Goal: Transaction & Acquisition: Purchase product/service

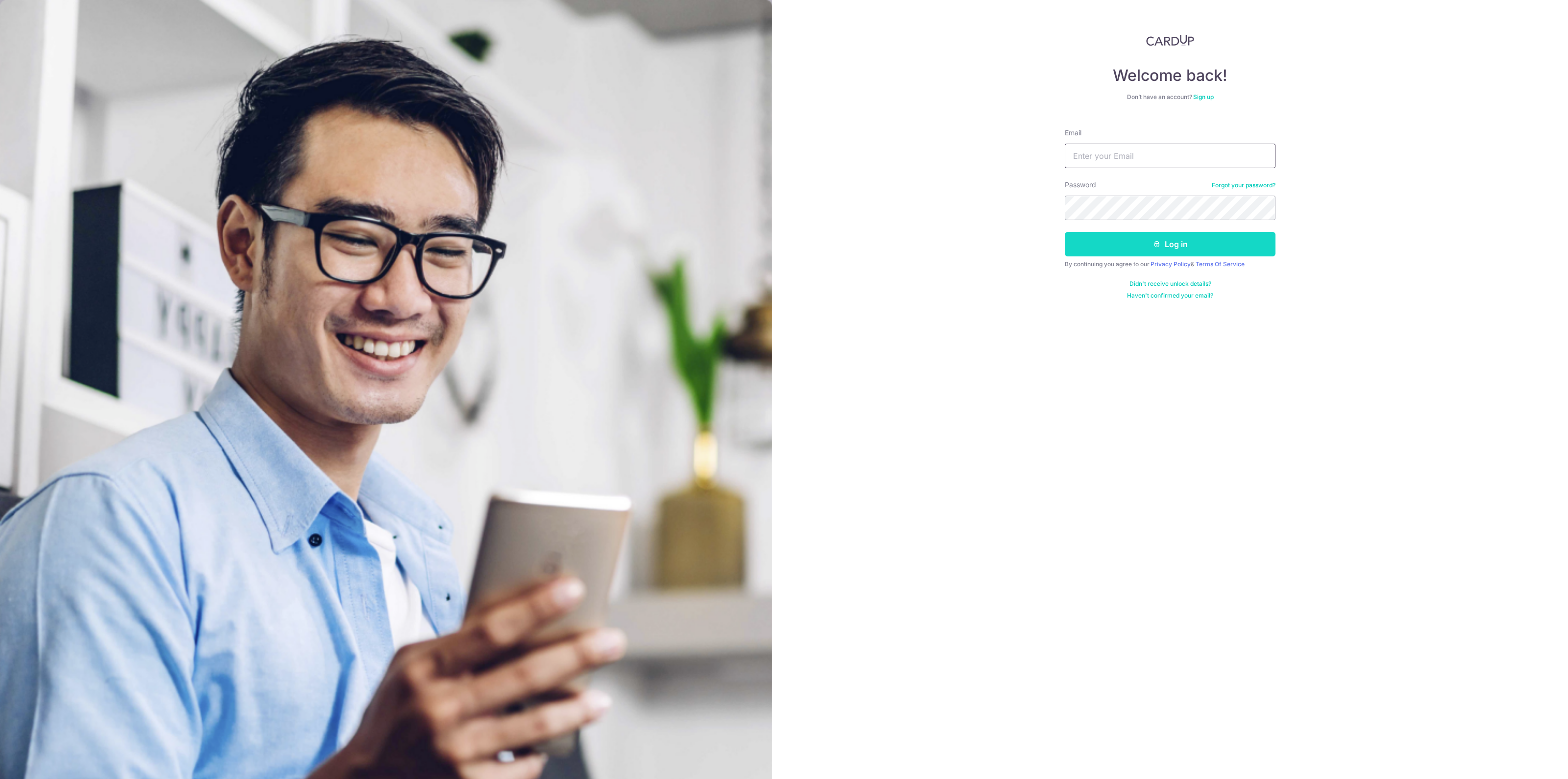
type input "chkoid123@gmail.com"
click at [1140, 240] on button "Log in" at bounding box center [1170, 244] width 211 height 24
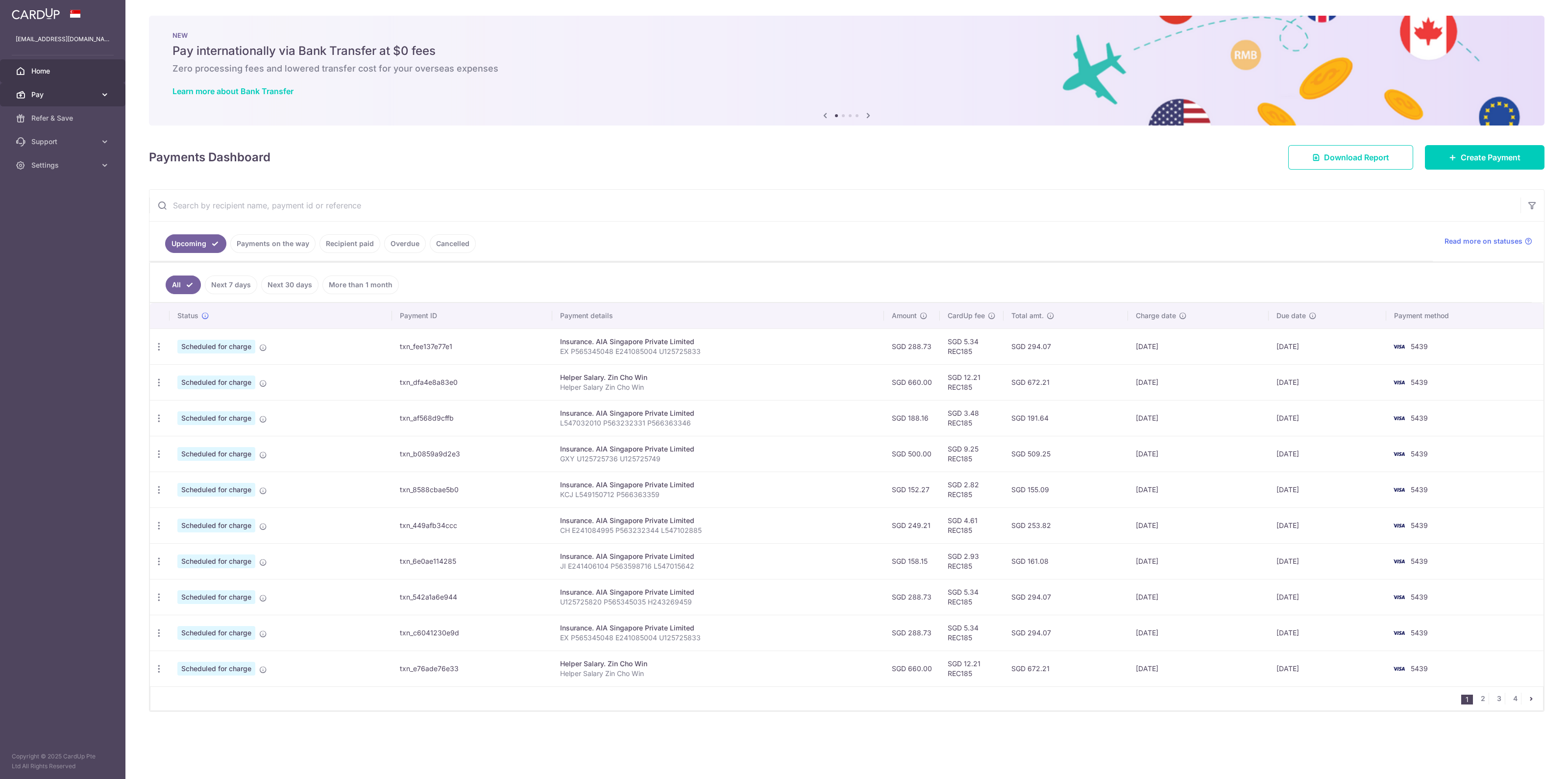
click at [66, 92] on span "Pay" at bounding box center [64, 94] width 65 height 10
click at [57, 110] on link "Payments" at bounding box center [63, 118] width 125 height 24
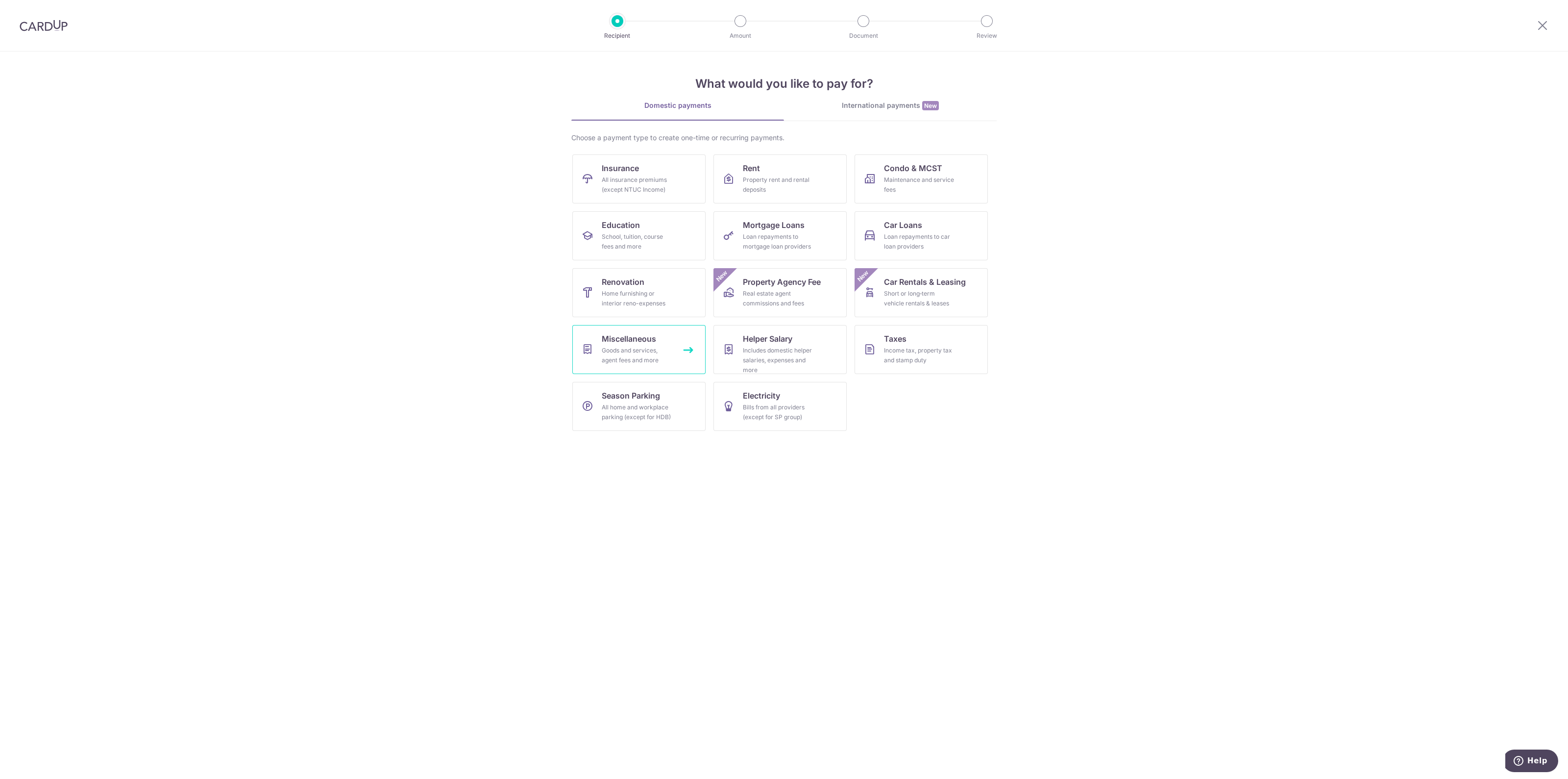
click at [639, 354] on div "Goods and services, agent fees and more" at bounding box center [637, 356] width 71 height 19
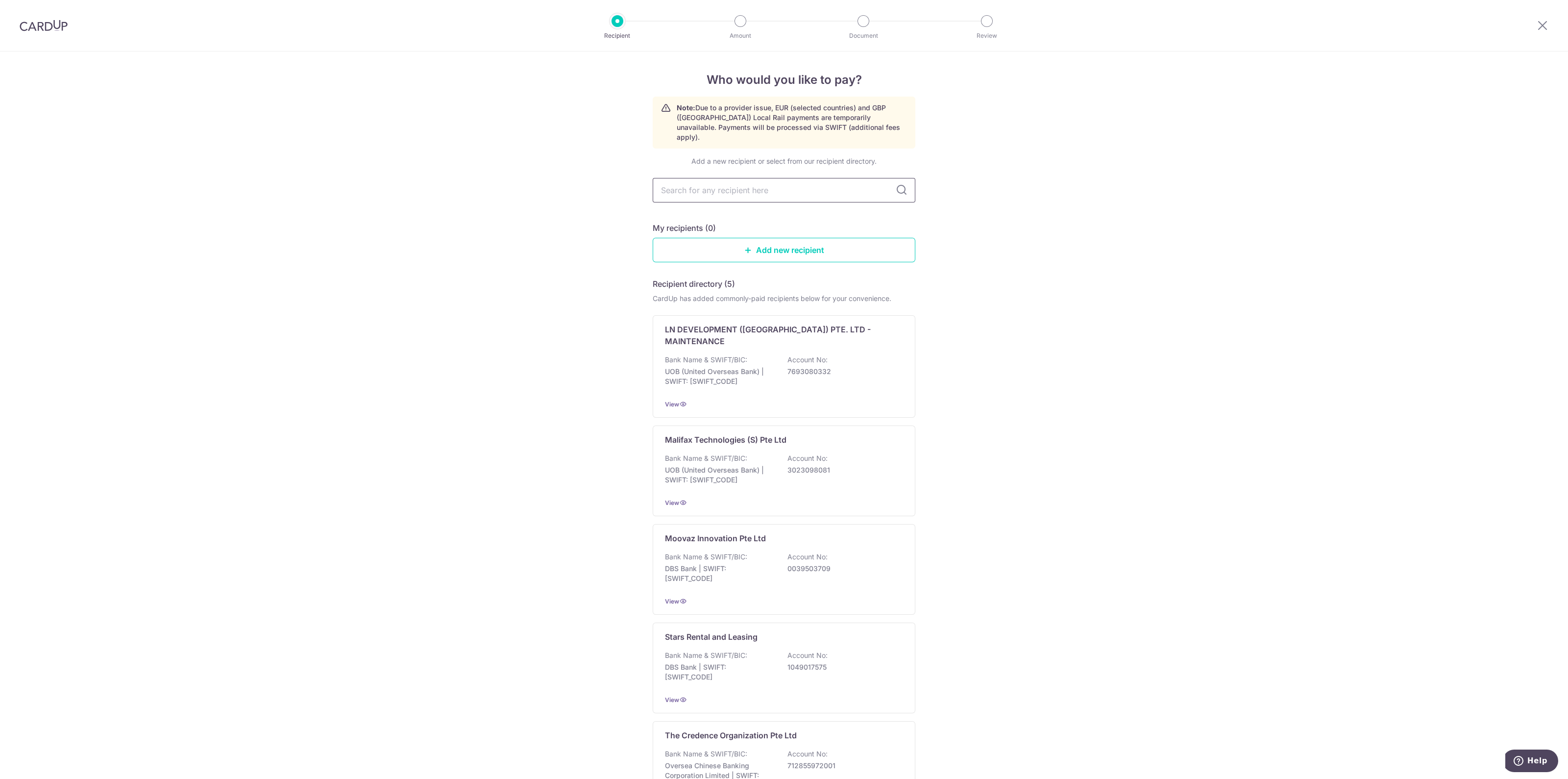
click at [701, 178] on input "text" at bounding box center [783, 190] width 262 height 24
type input "genic"
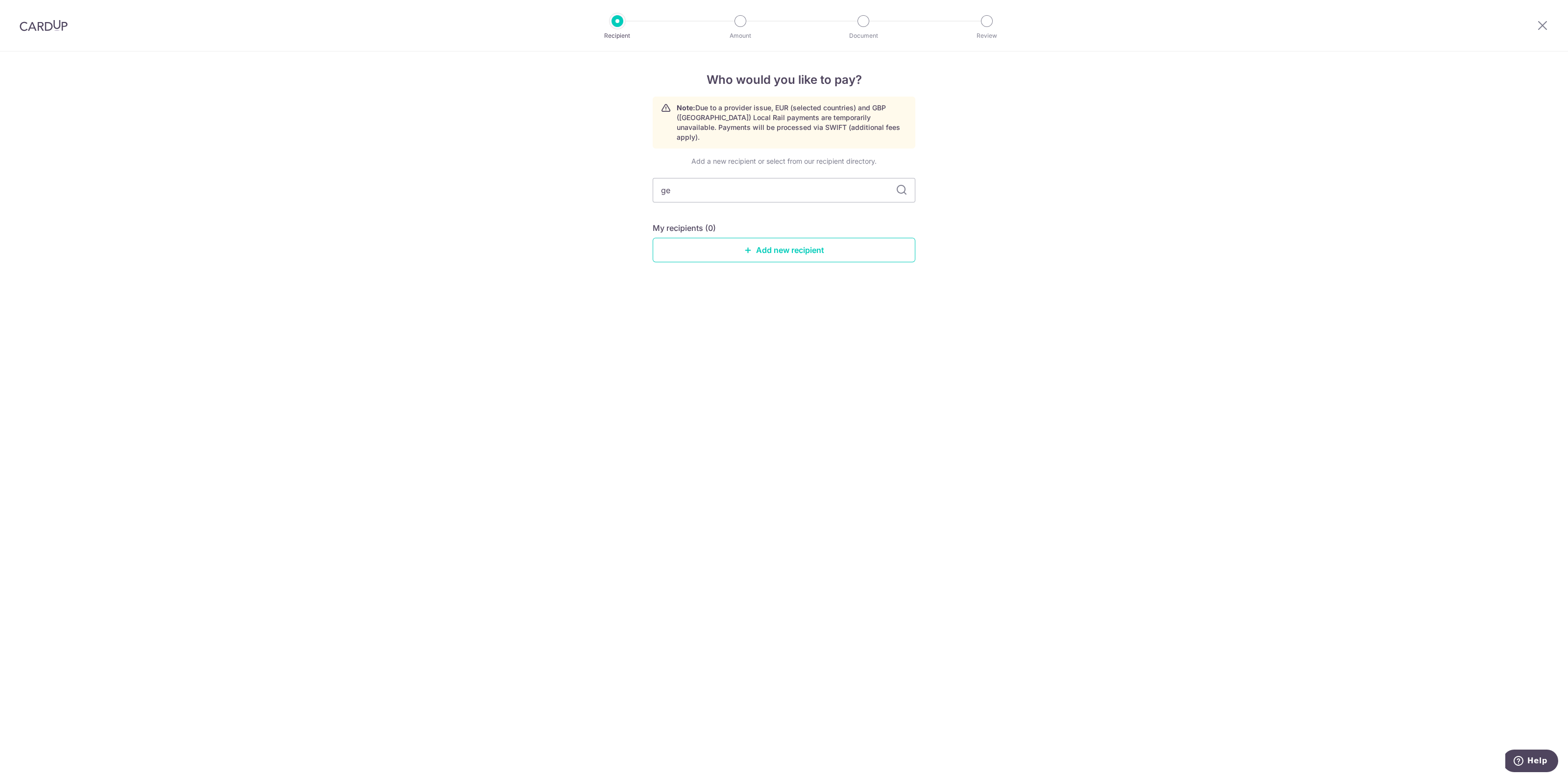
type input "g"
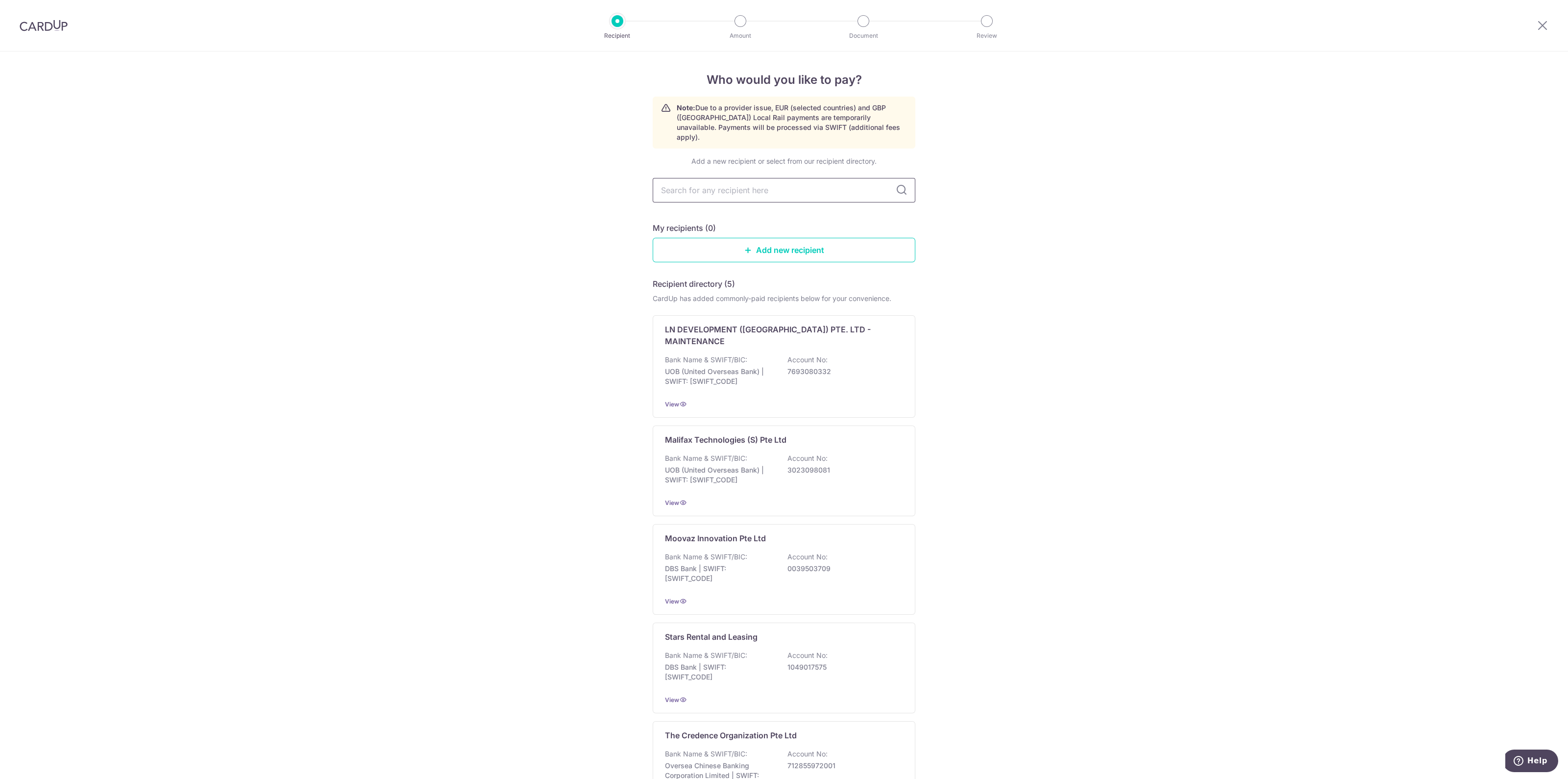
paste input "Business Thrust"
type input "Business Thrust"
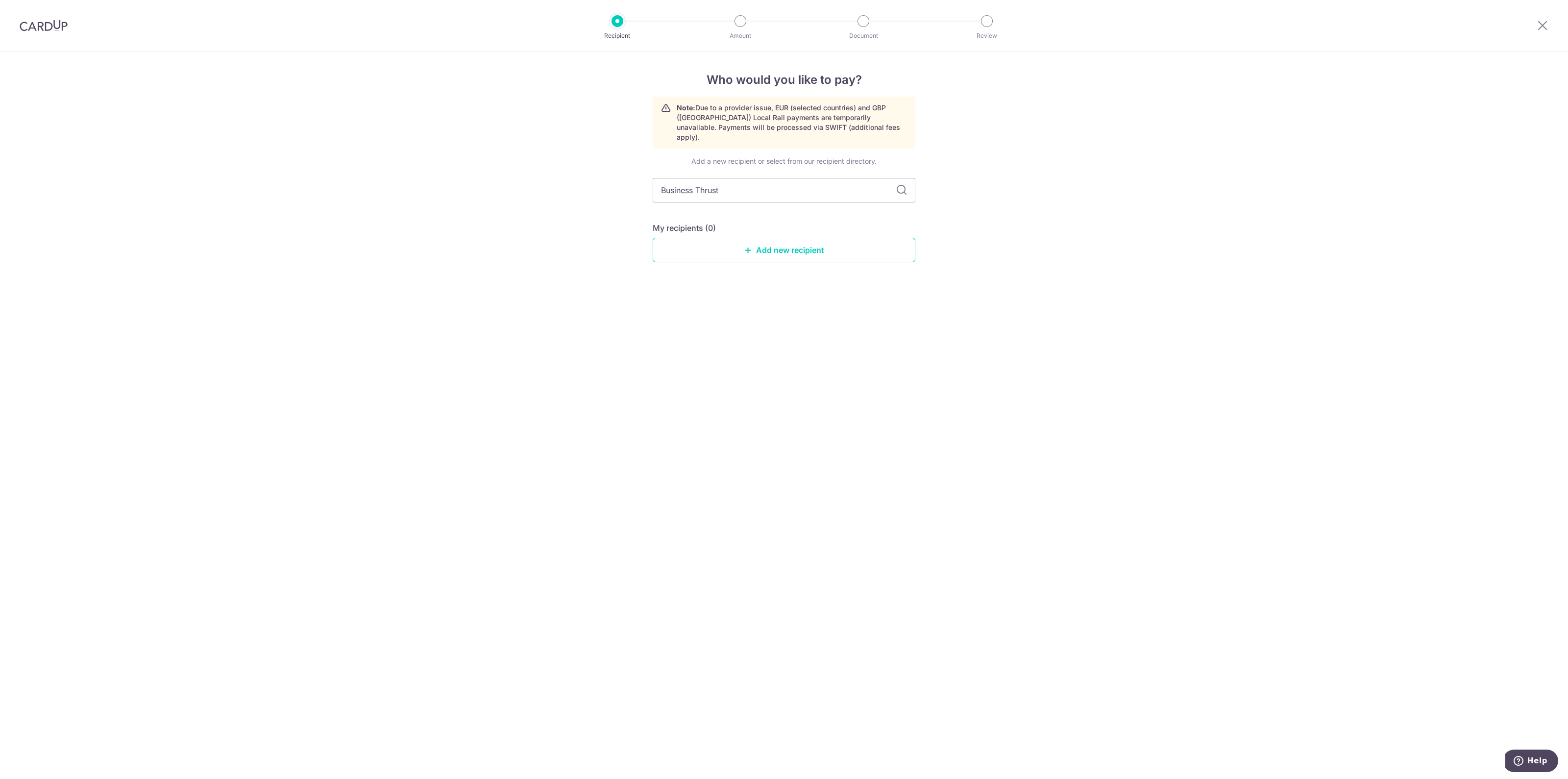
drag, startPoint x: 768, startPoint y: 179, endPoint x: 435, endPoint y: 152, distance: 334.1
click at [441, 156] on div "Who would you like to pay? Note: Due to a provider issue, EUR (selected countri…" at bounding box center [784, 415] width 1568 height 728
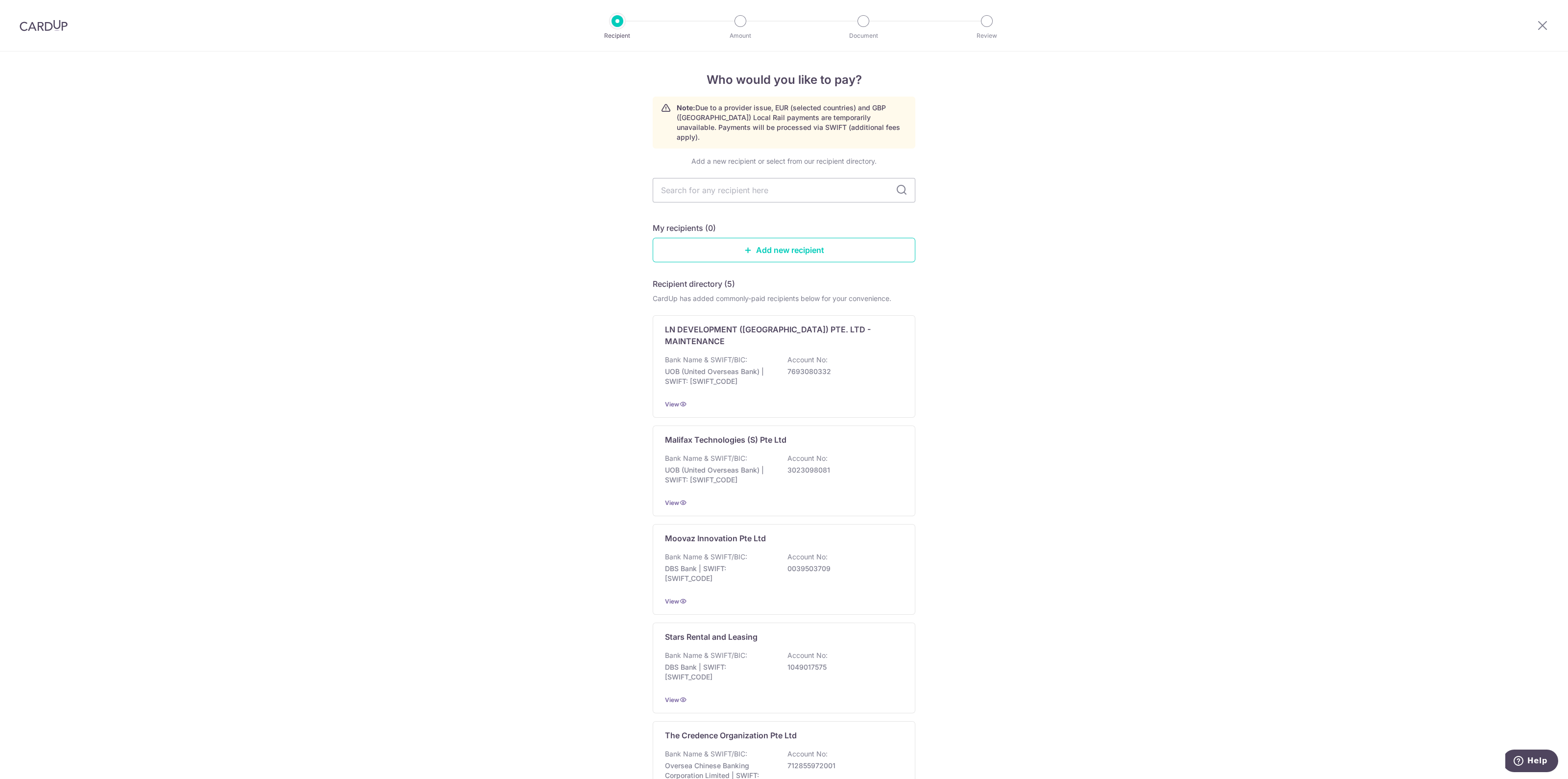
click at [572, 233] on div "Who would you like to pay? Note: Due to a provider issue, EUR (selected countri…" at bounding box center [784, 477] width 1568 height 851
click at [763, 238] on link "Add new recipient" at bounding box center [783, 250] width 262 height 24
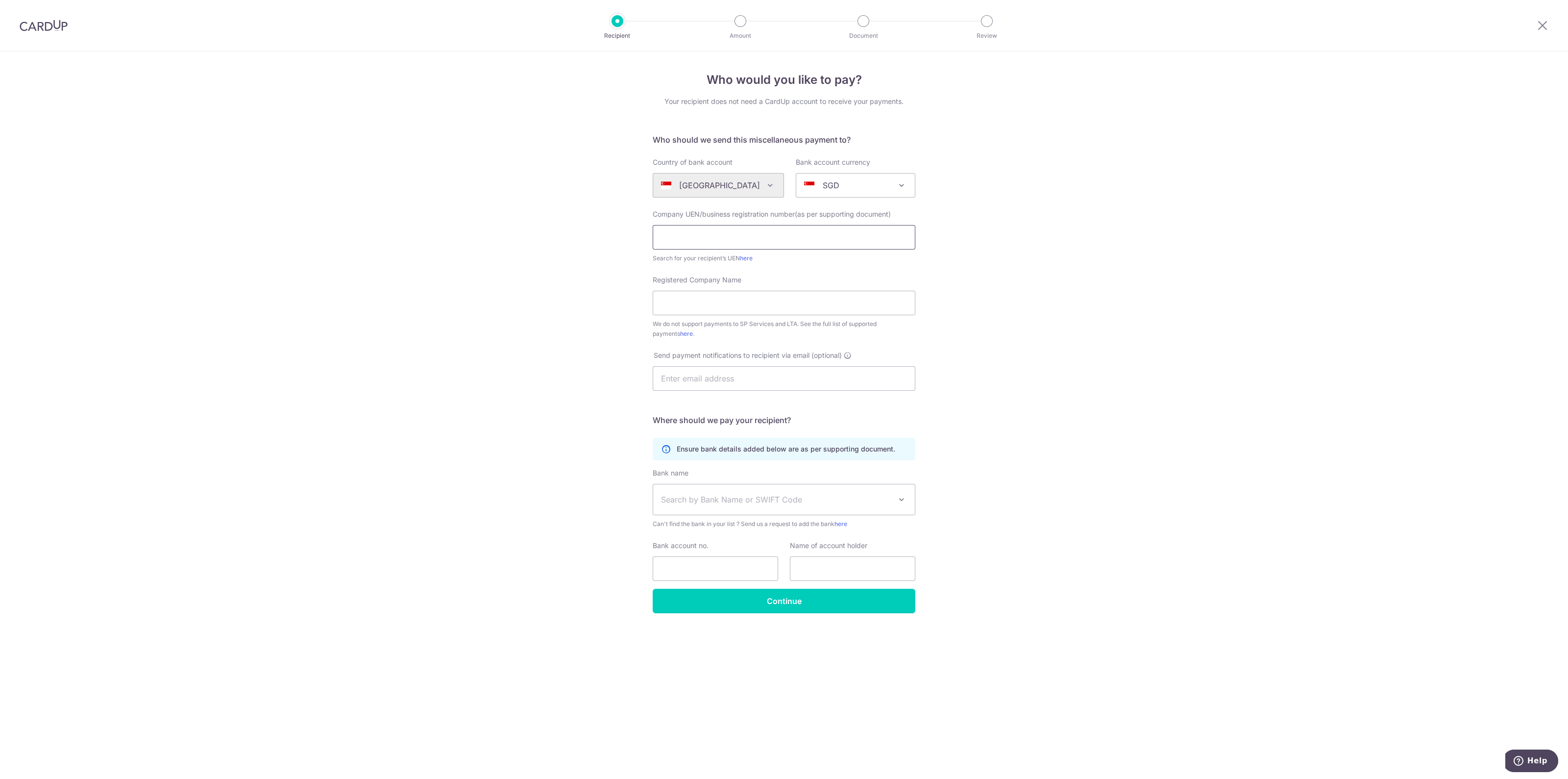
click at [723, 235] on input "text" at bounding box center [783, 237] width 262 height 24
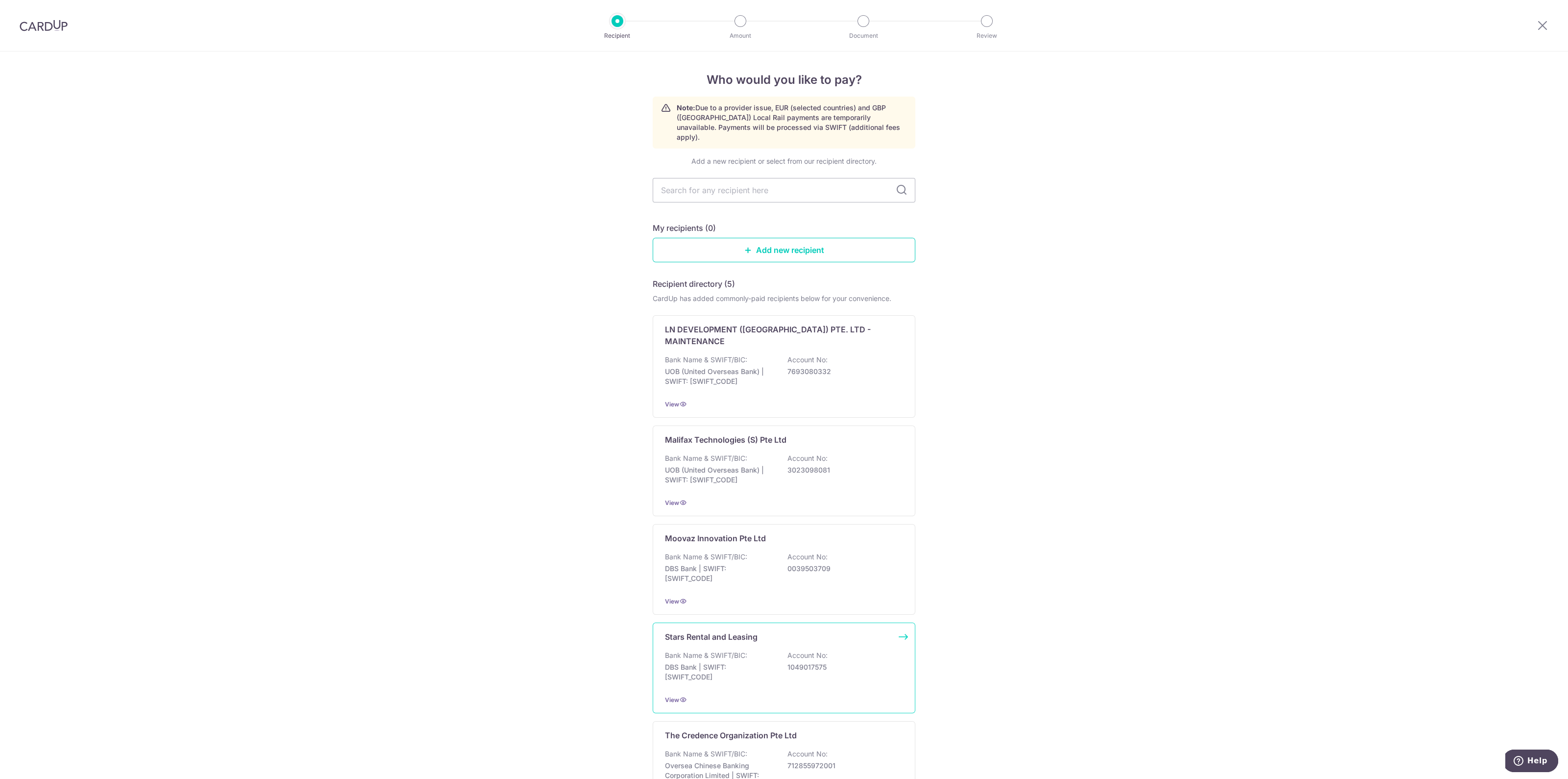
scroll to position [97, 0]
